Goal: Check status: Check status

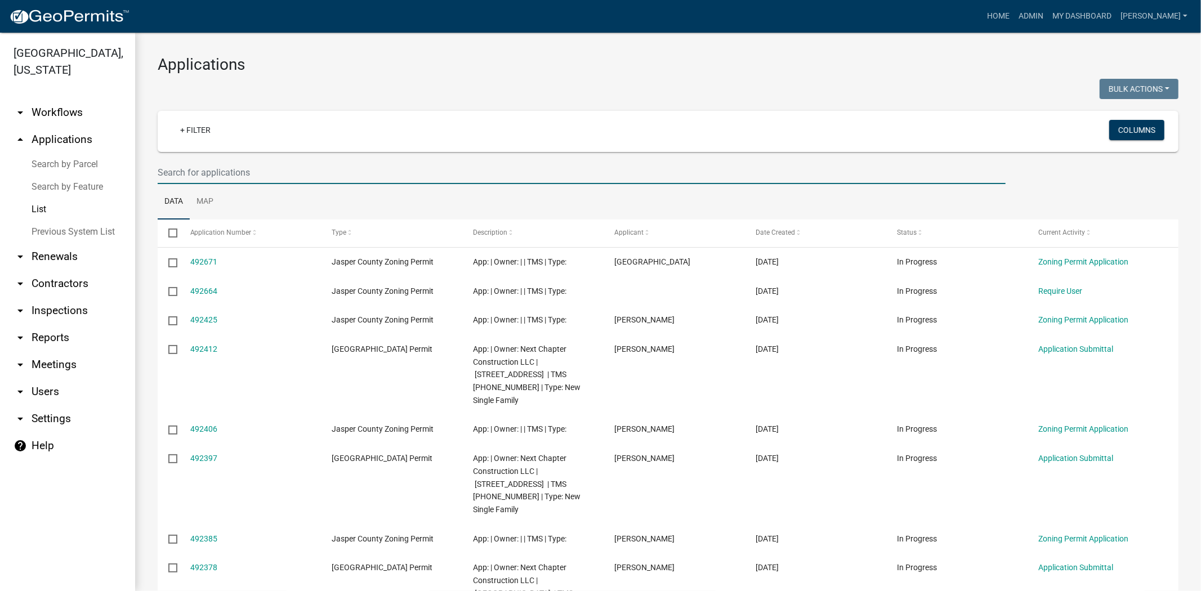
click at [251, 178] on input "text" at bounding box center [582, 172] width 848 height 23
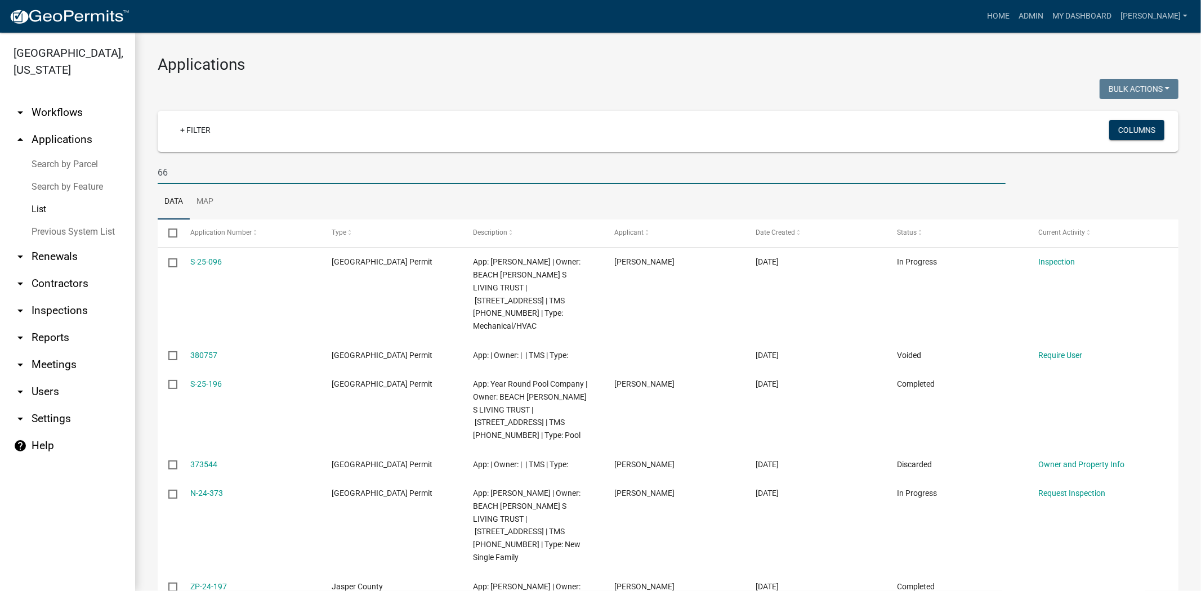
type input "6"
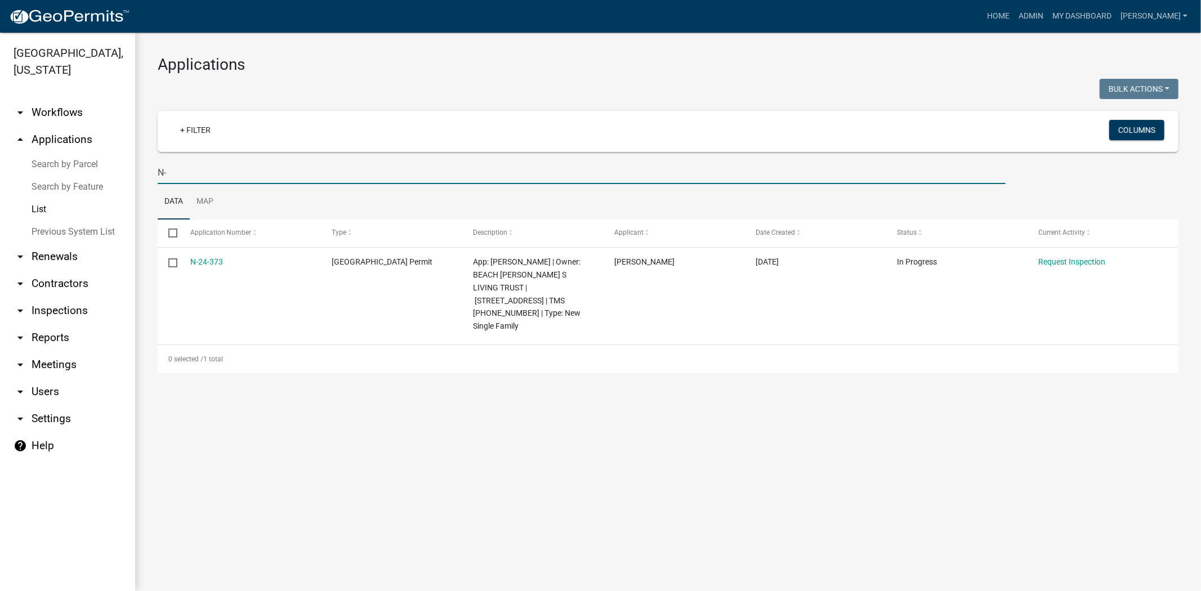
type input "N"
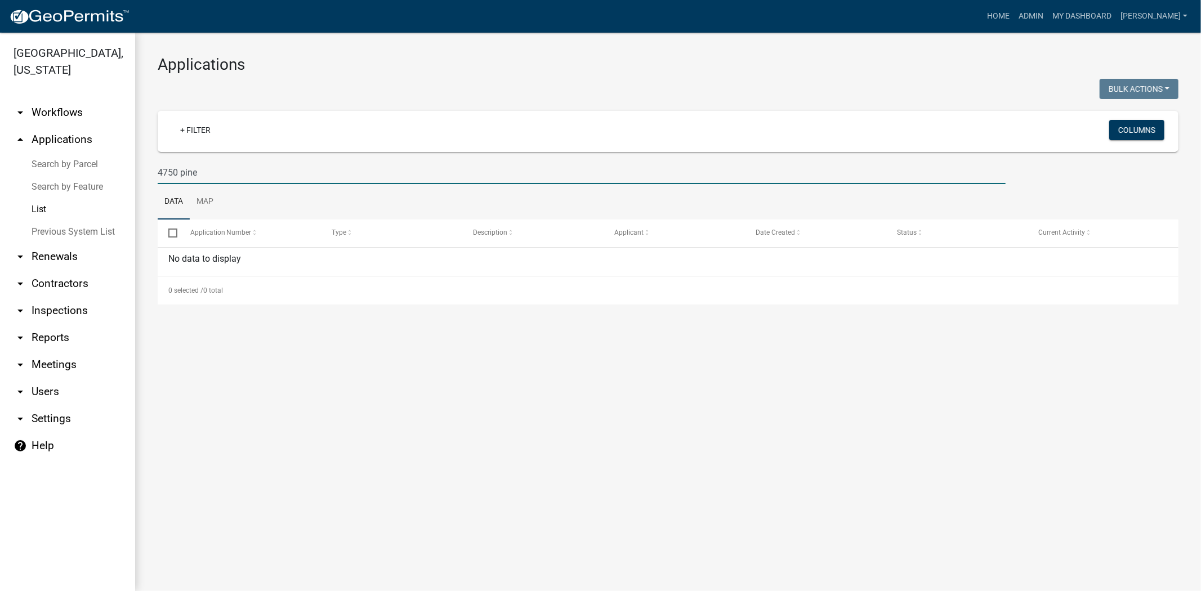
drag, startPoint x: 228, startPoint y: 170, endPoint x: 132, endPoint y: 171, distance: 95.7
click at [132, 171] on div "Jasper County, South Carolina arrow_drop_down Workflows List arrow_drop_up Appl…" at bounding box center [600, 312] width 1201 height 559
paste input "052-00-06-005"
type input "0"
